Goal: Contribute content: Add original content to the website for others to see

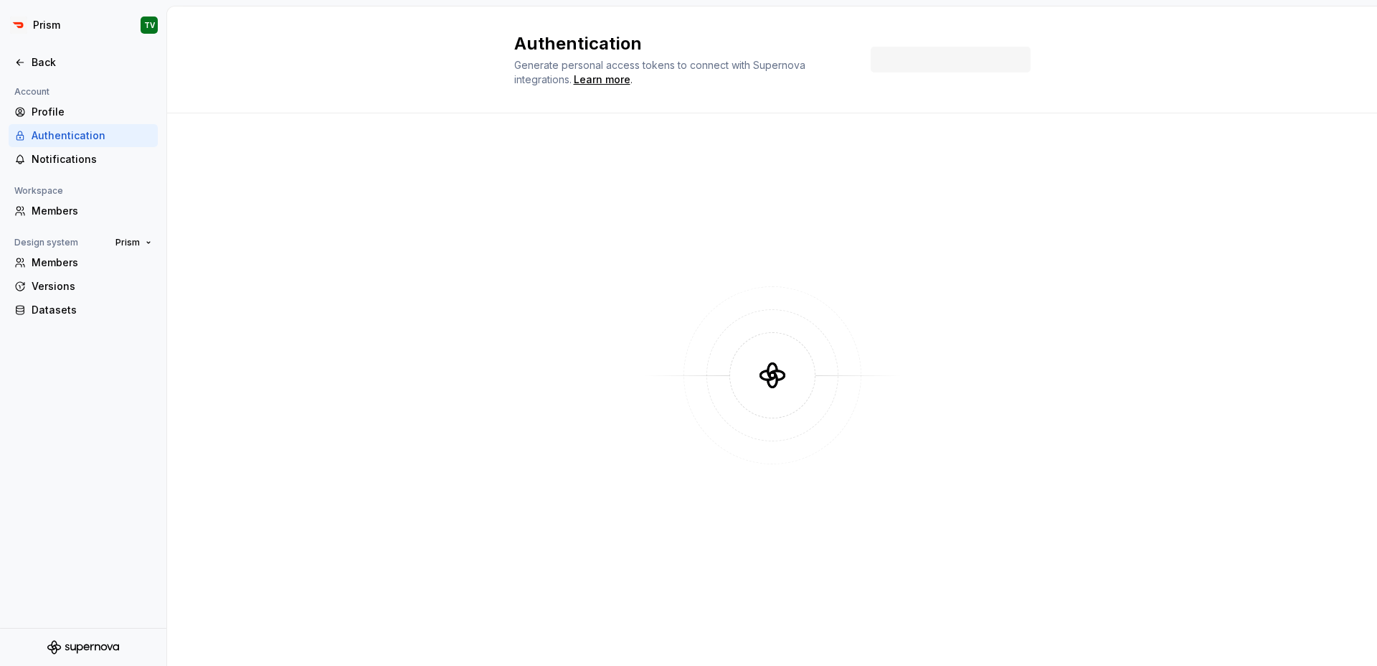
click at [88, 75] on div at bounding box center [83, 78] width 166 height 9
click at [88, 57] on div "Back" at bounding box center [92, 62] width 120 height 14
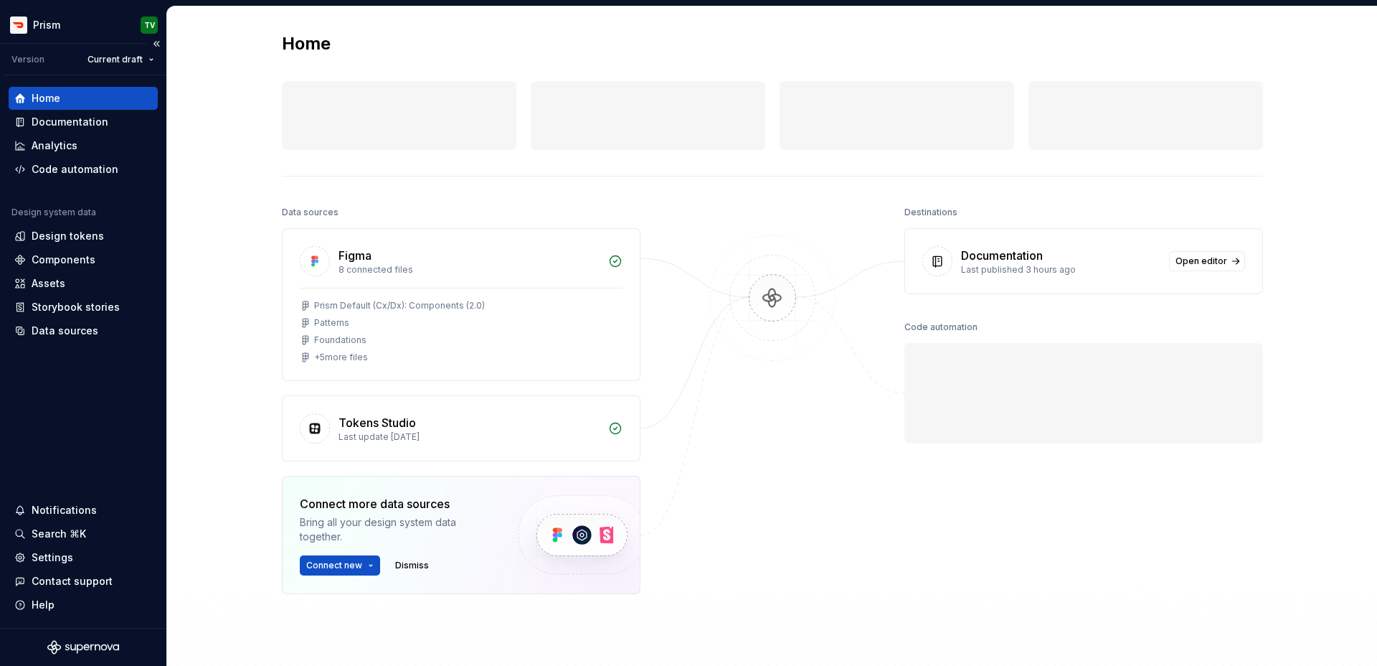
drag, startPoint x: 105, startPoint y: 169, endPoint x: 349, endPoint y: 118, distance: 248.6
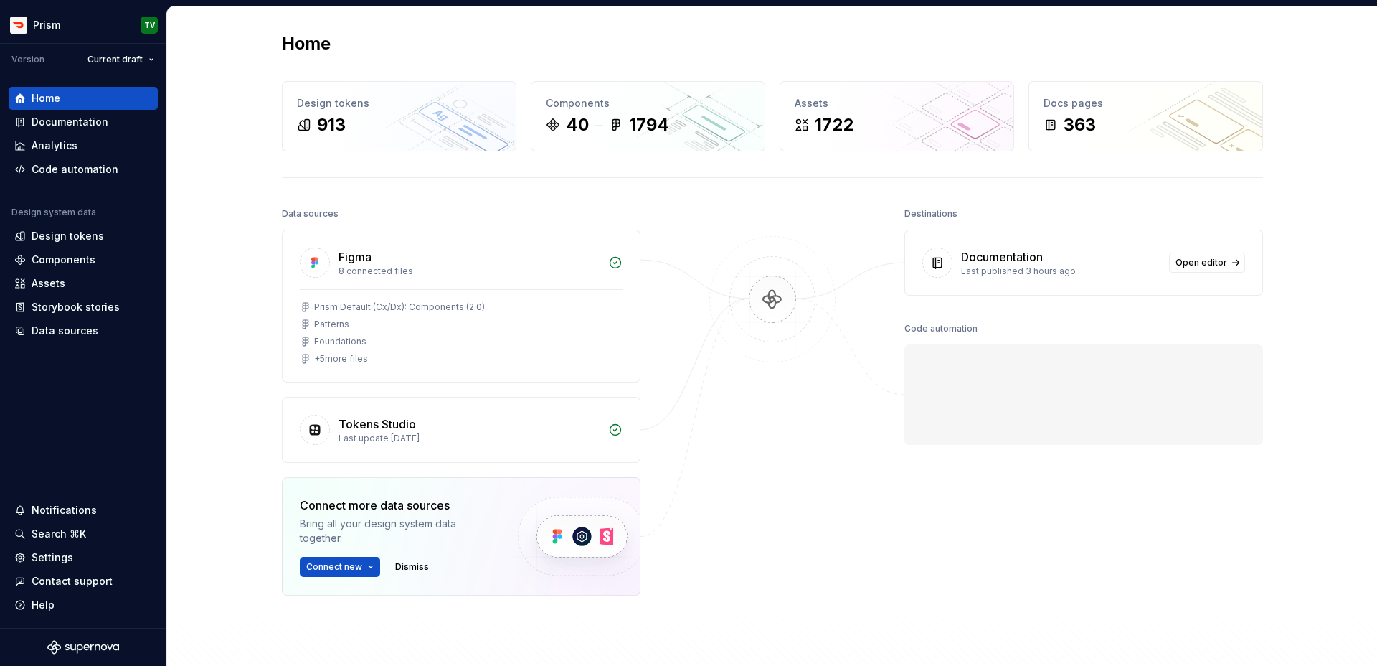
click at [369, 127] on div "913" at bounding box center [399, 124] width 204 height 23
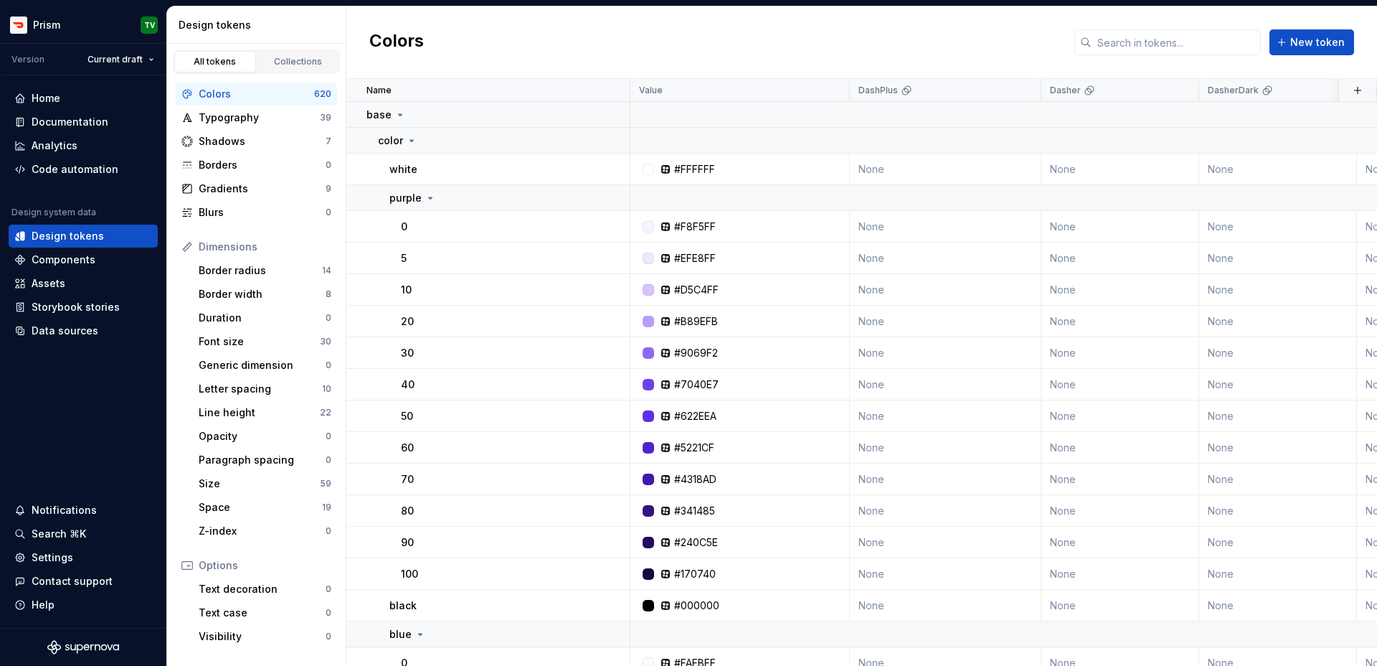
click at [1112, 56] on div "Colors New token" at bounding box center [861, 42] width 1031 height 72
click at [1122, 49] on input "text" at bounding box center [1176, 42] width 169 height 26
type input "c"
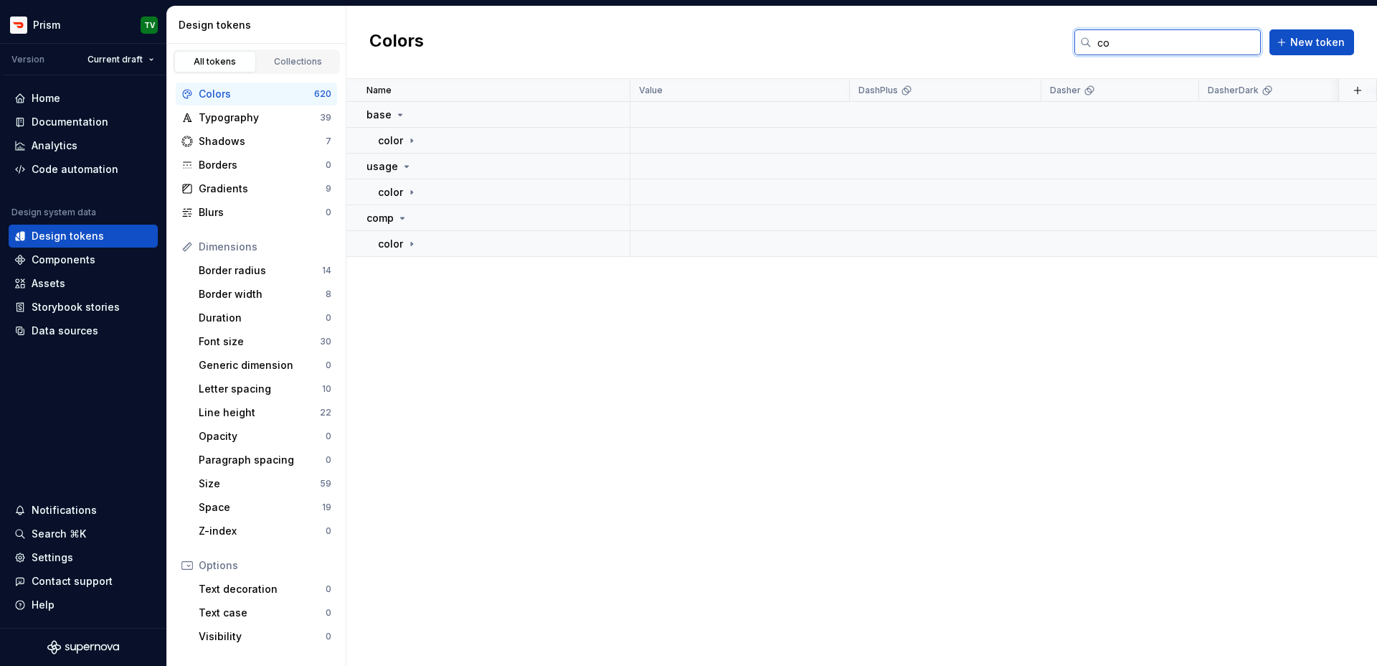
type input "c"
type input "button"
click at [412, 138] on icon at bounding box center [411, 140] width 11 height 11
click at [430, 189] on icon at bounding box center [430, 191] width 11 height 11
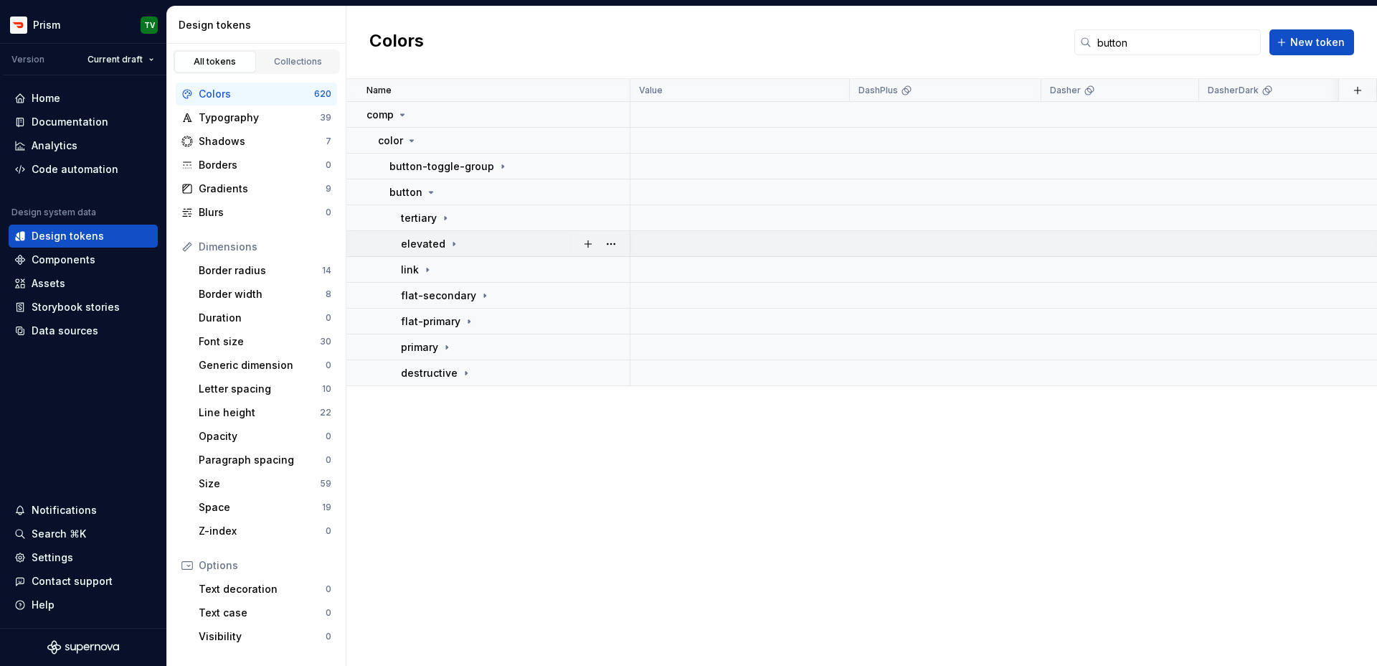
click at [433, 238] on p "elevated" at bounding box center [423, 244] width 44 height 14
click at [433, 318] on p "background" at bounding box center [442, 321] width 60 height 14
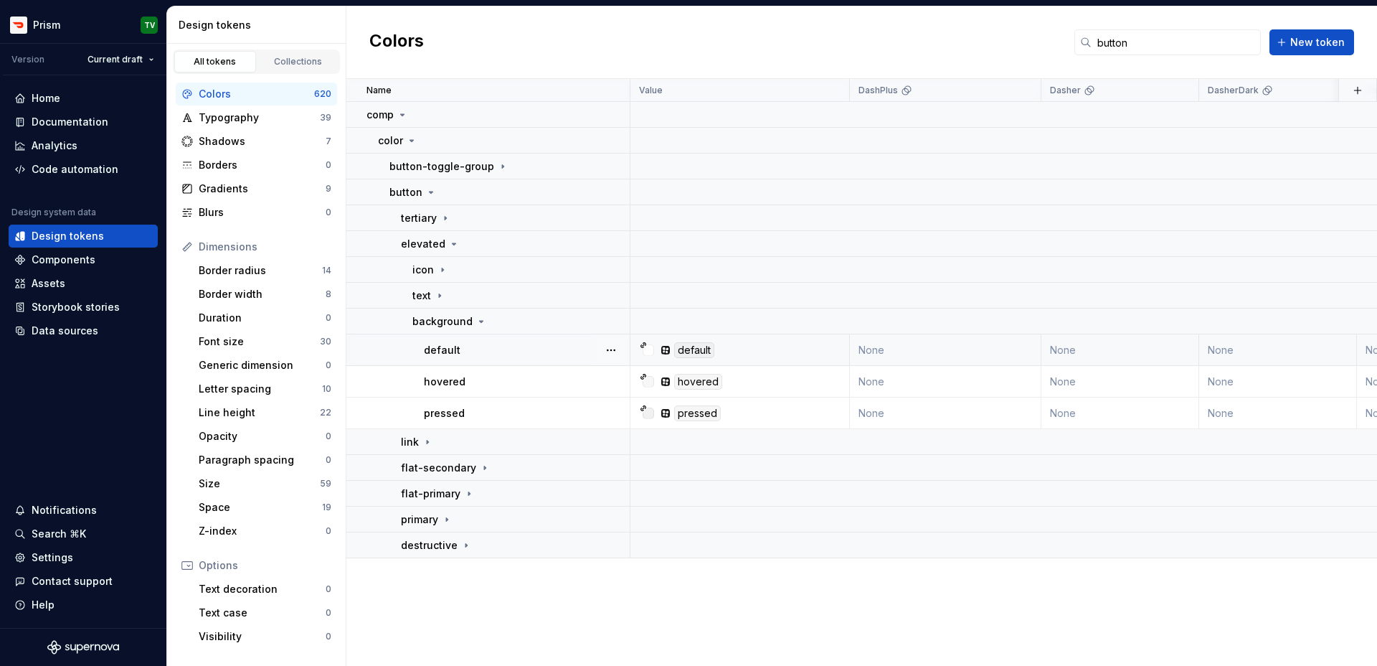
click at [443, 352] on p "default" at bounding box center [442, 350] width 37 height 14
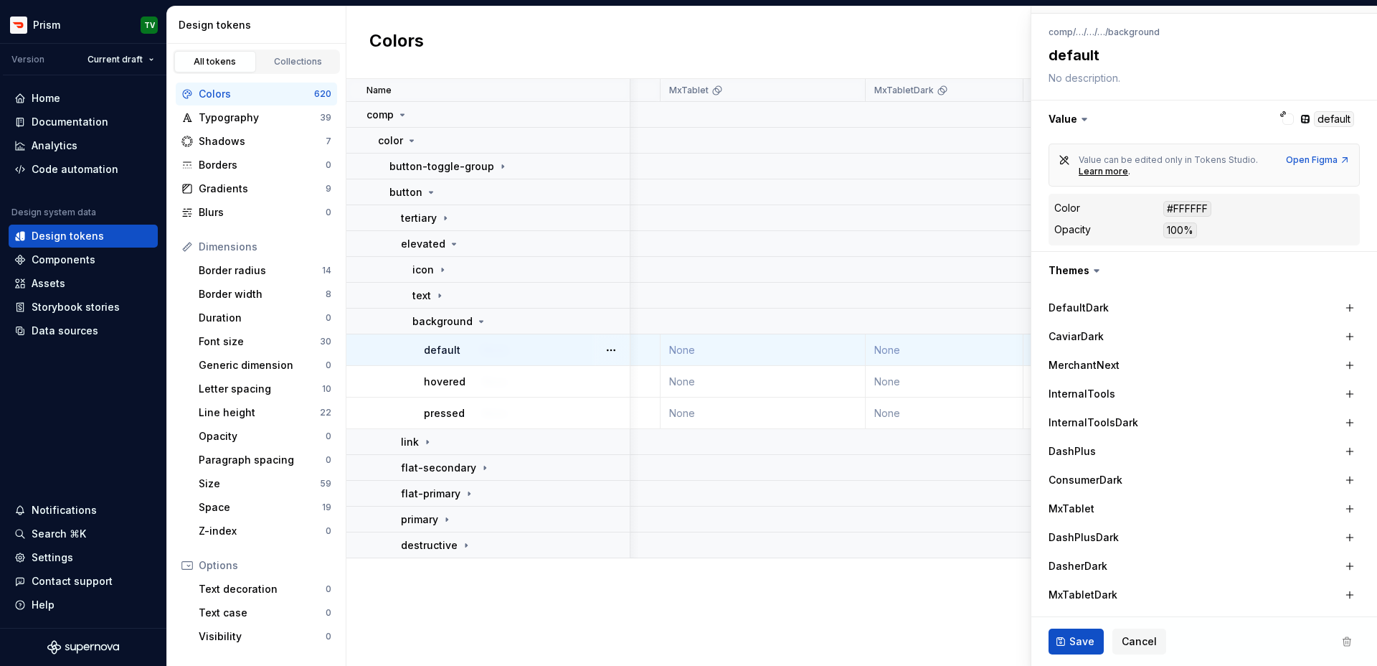
scroll to position [158, 0]
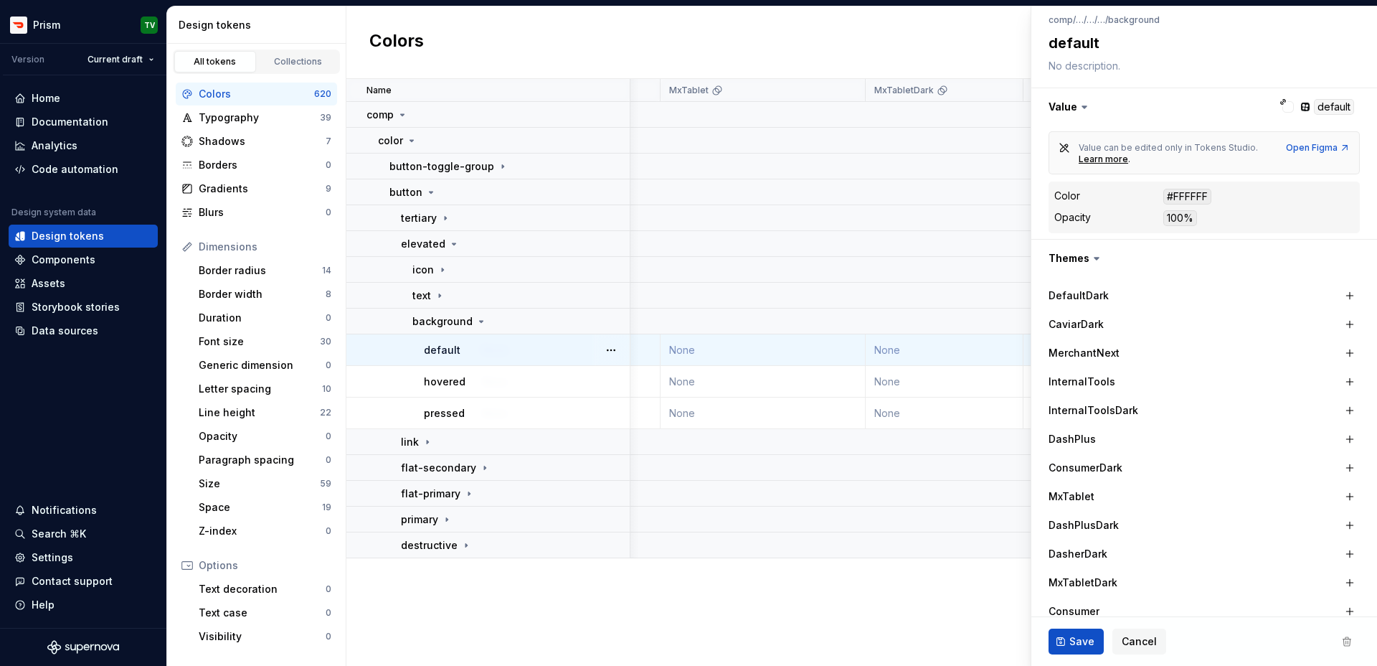
click at [1286, 290] on div "DefaultDark" at bounding box center [1194, 295] width 291 height 14
click at [1355, 294] on button "button" at bounding box center [1350, 295] width 20 height 20
click at [1209, 302] on button "button" at bounding box center [1205, 296] width 26 height 26
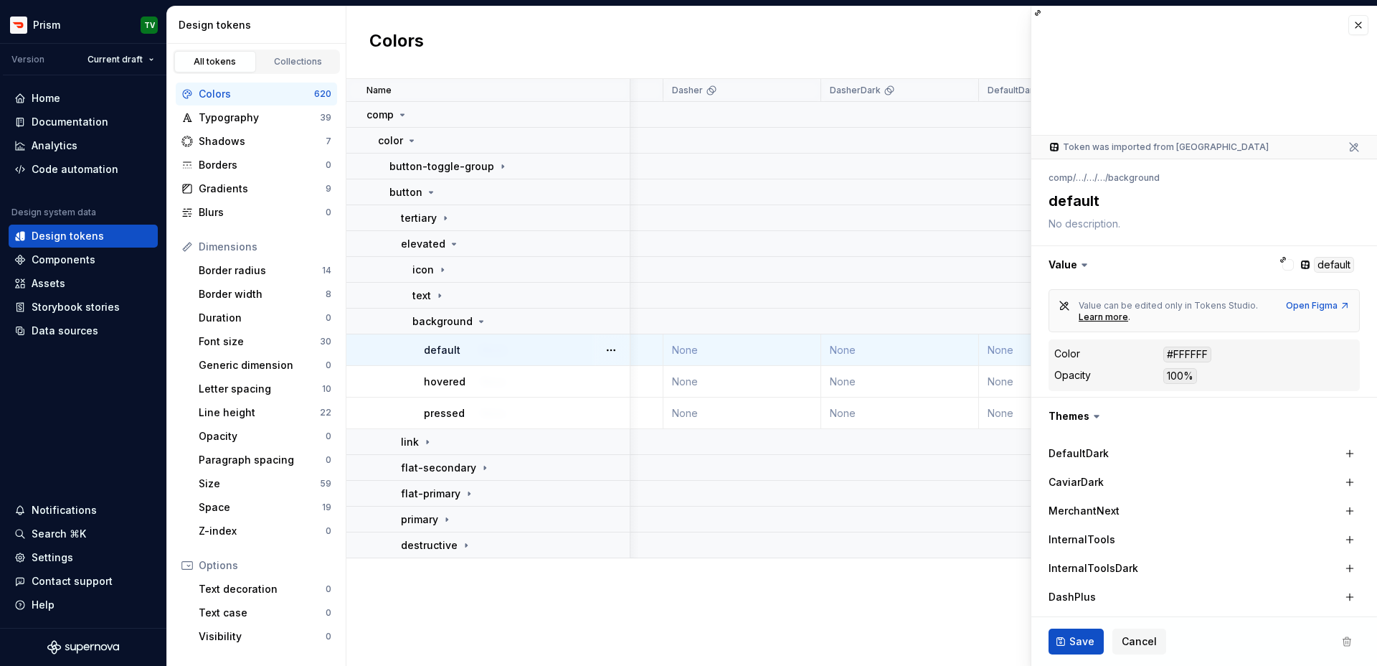
scroll to position [0, 0]
type textarea "*"
